Goal: Entertainment & Leisure: Consume media (video, audio)

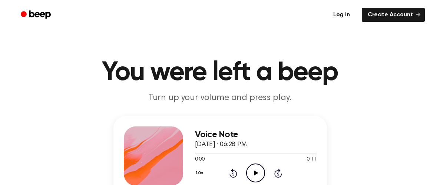
click at [252, 169] on icon "Play Audio" at bounding box center [255, 173] width 19 height 19
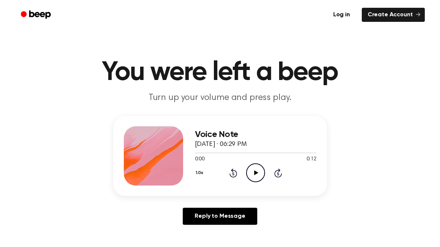
click at [261, 169] on icon "Play Audio" at bounding box center [255, 173] width 19 height 19
click at [248, 172] on icon "Play Audio" at bounding box center [255, 173] width 19 height 19
click at [259, 165] on icon "Play Audio" at bounding box center [255, 173] width 19 height 19
click at [252, 172] on icon "Play Audio" at bounding box center [255, 173] width 19 height 19
click at [245, 172] on div "1.0x Rewind 5 seconds Play Audio Skip 5 seconds" at bounding box center [256, 173] width 122 height 19
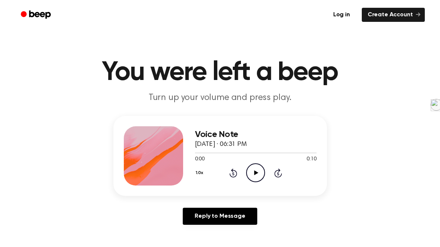
click at [258, 172] on icon "Play Audio" at bounding box center [255, 173] width 19 height 19
click at [254, 169] on icon "Play Audio" at bounding box center [255, 173] width 19 height 19
click at [256, 169] on icon "Play Audio" at bounding box center [255, 173] width 19 height 19
click at [257, 173] on icon at bounding box center [256, 173] width 4 height 5
click at [257, 172] on icon at bounding box center [256, 173] width 4 height 5
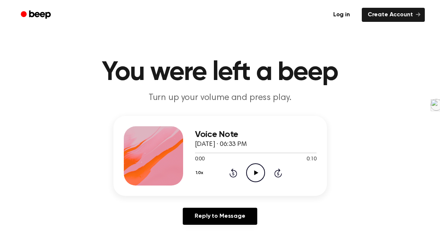
click at [255, 169] on icon "Play Audio" at bounding box center [255, 173] width 19 height 19
click at [255, 165] on icon "Play Audio" at bounding box center [255, 173] width 19 height 19
click at [256, 168] on icon "Play Audio" at bounding box center [255, 173] width 19 height 19
click at [257, 174] on icon "Play Audio" at bounding box center [255, 173] width 19 height 19
click at [251, 175] on icon "Play Audio" at bounding box center [255, 173] width 19 height 19
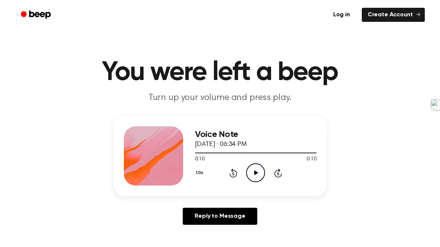
click at [251, 168] on icon "Play Audio" at bounding box center [255, 173] width 19 height 19
click at [253, 172] on icon "Play Audio" at bounding box center [255, 173] width 19 height 19
click at [256, 175] on icon "Play Audio" at bounding box center [255, 173] width 19 height 19
click at [250, 169] on icon "Play Audio" at bounding box center [255, 173] width 19 height 19
click at [257, 175] on icon "Play Audio" at bounding box center [255, 173] width 19 height 19
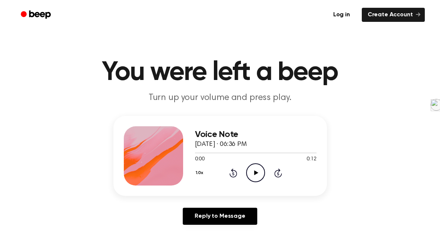
click at [250, 173] on icon "Play Audio" at bounding box center [255, 173] width 19 height 19
click at [258, 169] on icon "Play Audio" at bounding box center [255, 173] width 19 height 19
click at [247, 167] on icon "Play Audio" at bounding box center [255, 173] width 19 height 19
click at [255, 172] on icon at bounding box center [256, 173] width 4 height 5
click at [255, 175] on icon "Play Audio" at bounding box center [255, 173] width 19 height 19
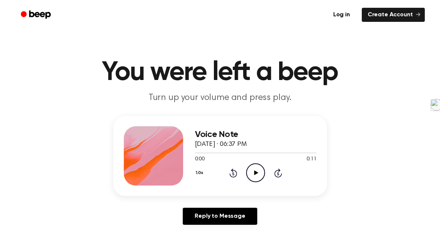
click at [252, 169] on icon "Play Audio" at bounding box center [255, 173] width 19 height 19
click at [249, 168] on icon "Play Audio" at bounding box center [255, 173] width 19 height 19
